Goal: Find specific page/section: Find specific page/section

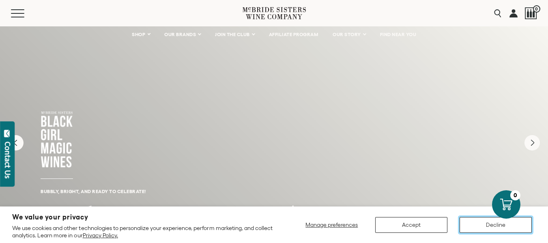
drag, startPoint x: 482, startPoint y: 230, endPoint x: 477, endPoint y: 233, distance: 6.2
click at [482, 231] on button "Decline" at bounding box center [495, 225] width 72 height 16
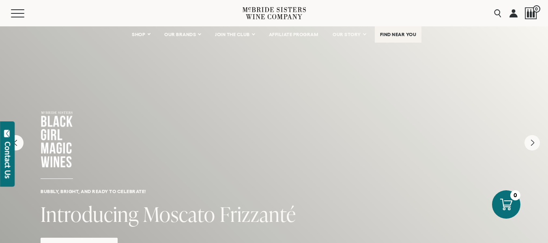
click at [405, 33] on span "FIND NEAR YOU" at bounding box center [398, 35] width 36 height 6
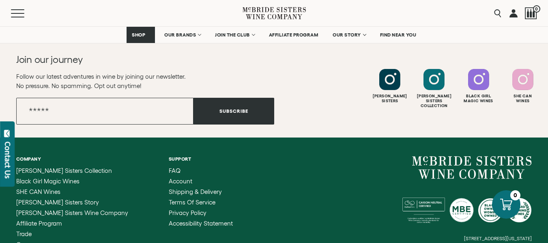
scroll to position [1243, 0]
